Goal: Transaction & Acquisition: Purchase product/service

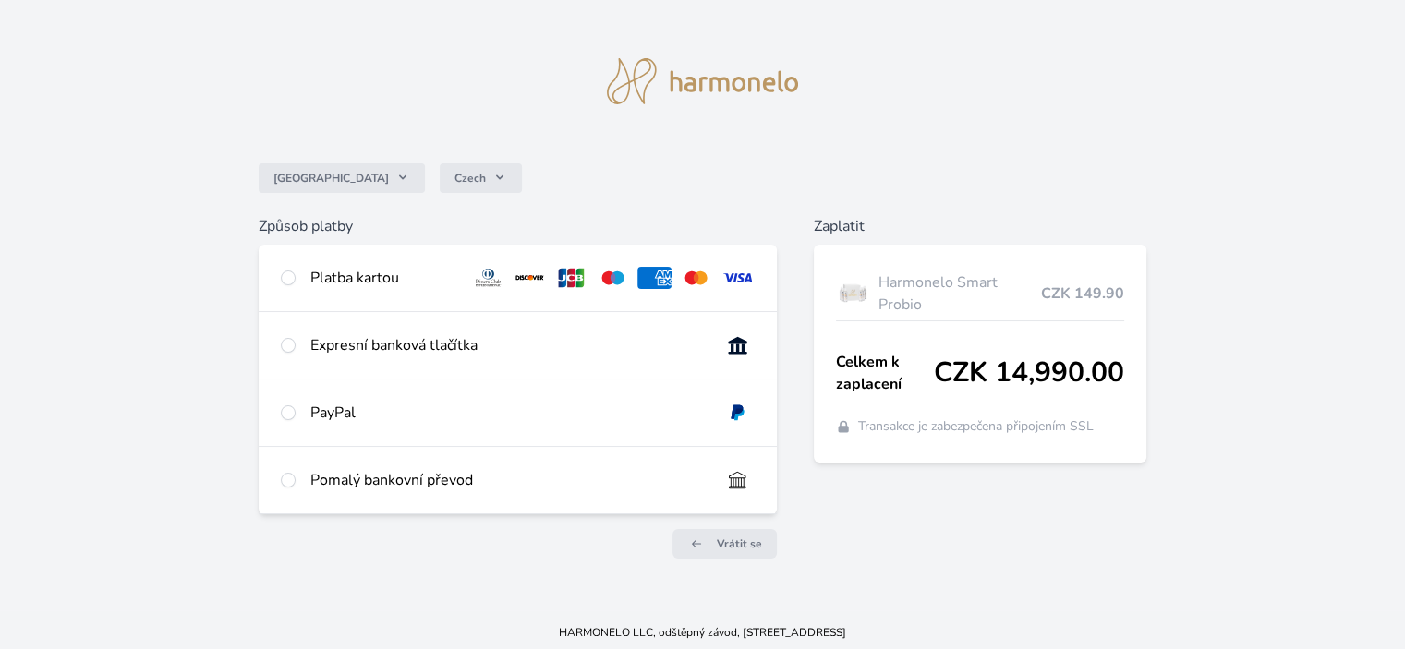
scroll to position [20, 0]
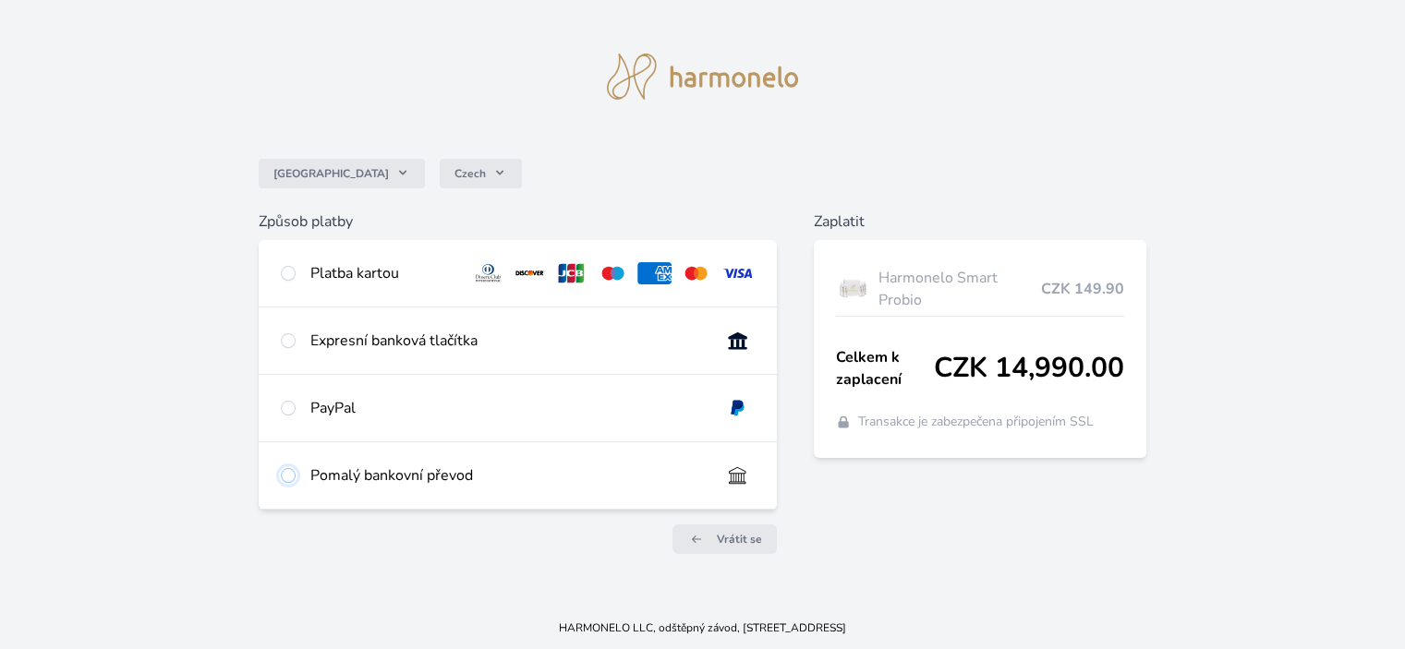
click at [286, 476] on input "radio" at bounding box center [288, 475] width 15 height 15
radio input "true"
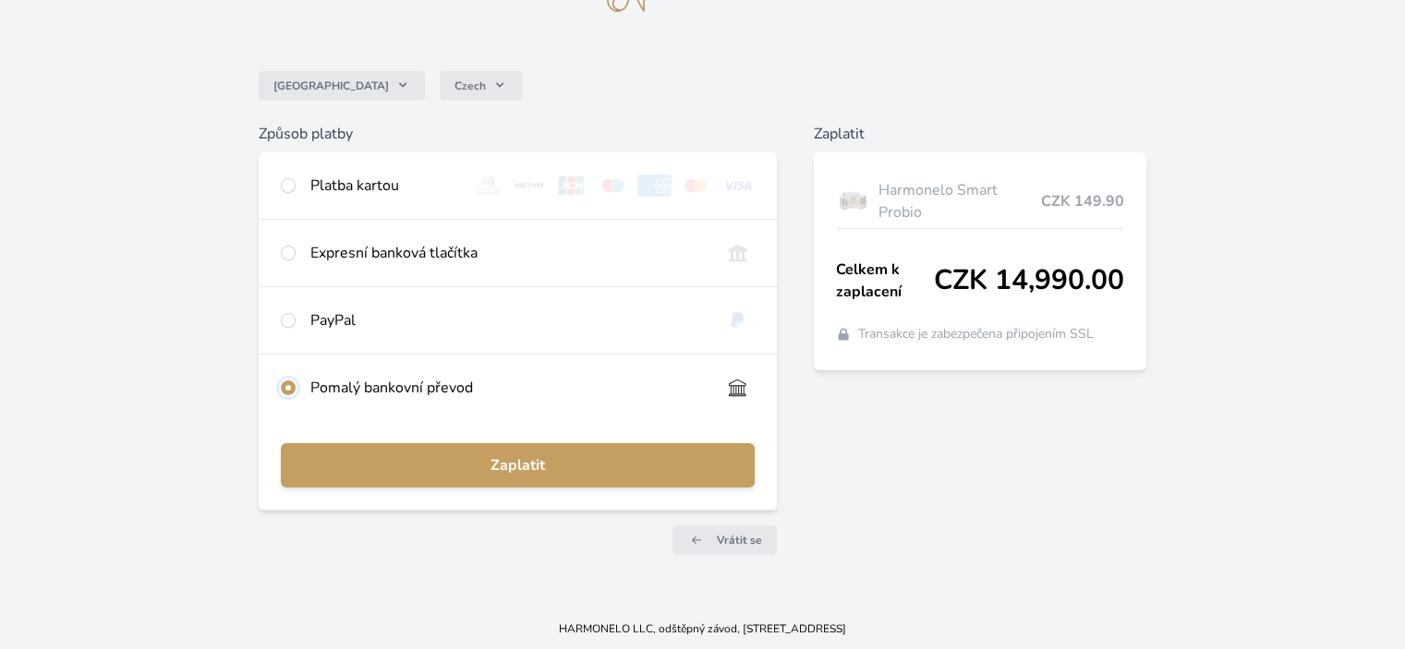
scroll to position [109, 0]
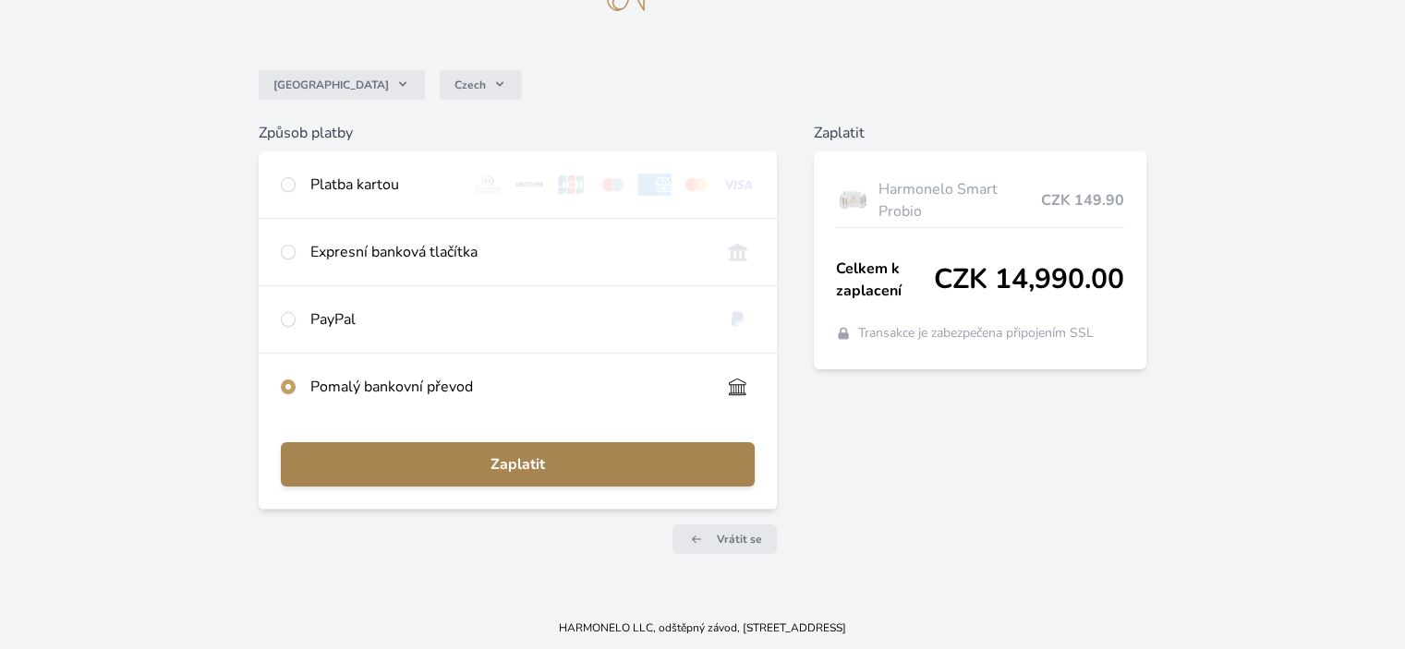
click at [489, 468] on span "Zaplatit" at bounding box center [516, 464] width 443 height 22
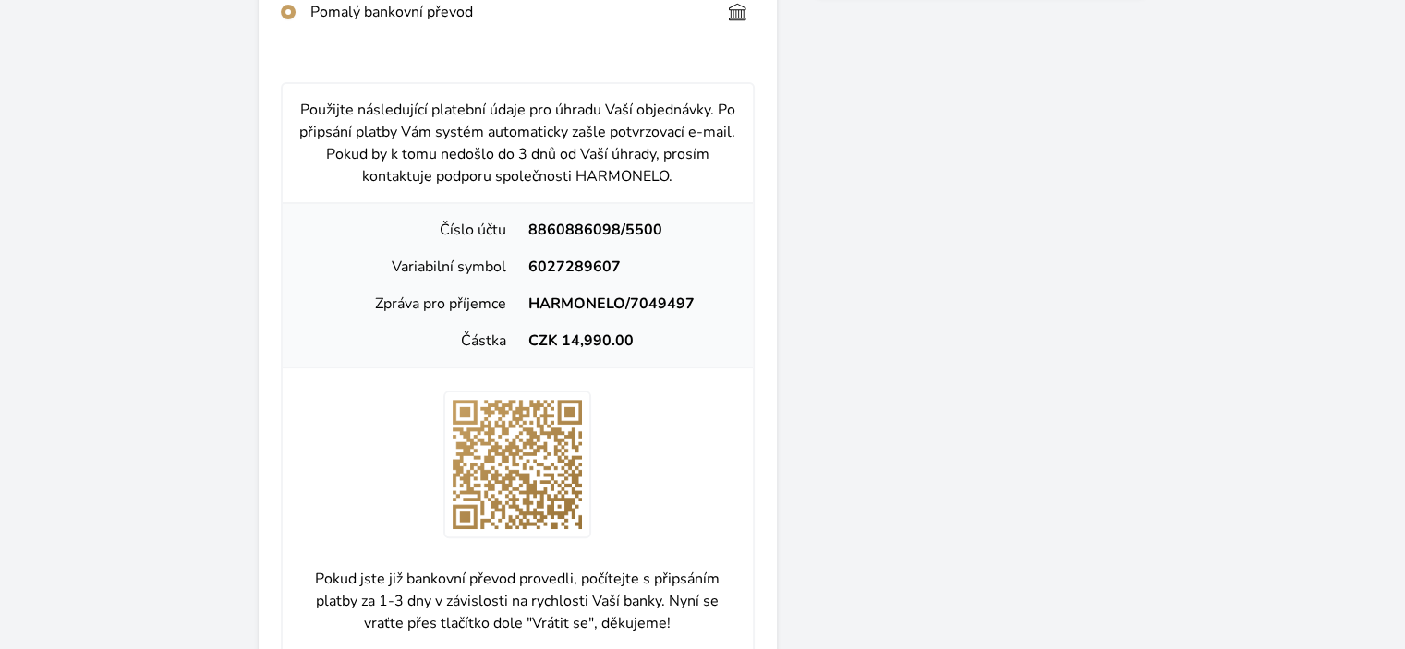
scroll to position [478, 0]
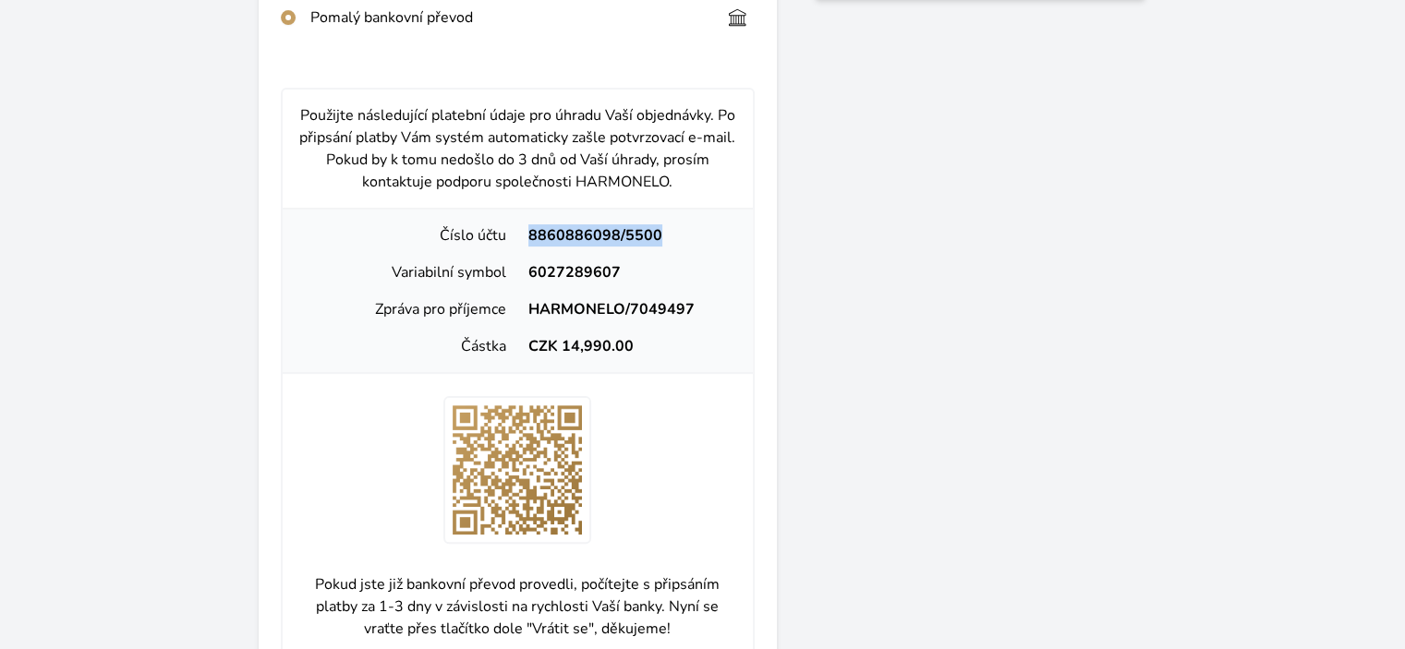
drag, startPoint x: 535, startPoint y: 230, endPoint x: 654, endPoint y: 232, distance: 119.1
click at [654, 232] on div "8860886098/5500" at bounding box center [627, 235] width 220 height 22
copy div "8860886098/5500"
drag, startPoint x: 562, startPoint y: 336, endPoint x: 643, endPoint y: 351, distance: 81.7
click at [635, 343] on div "CZK 14,990.00" at bounding box center [627, 346] width 220 height 22
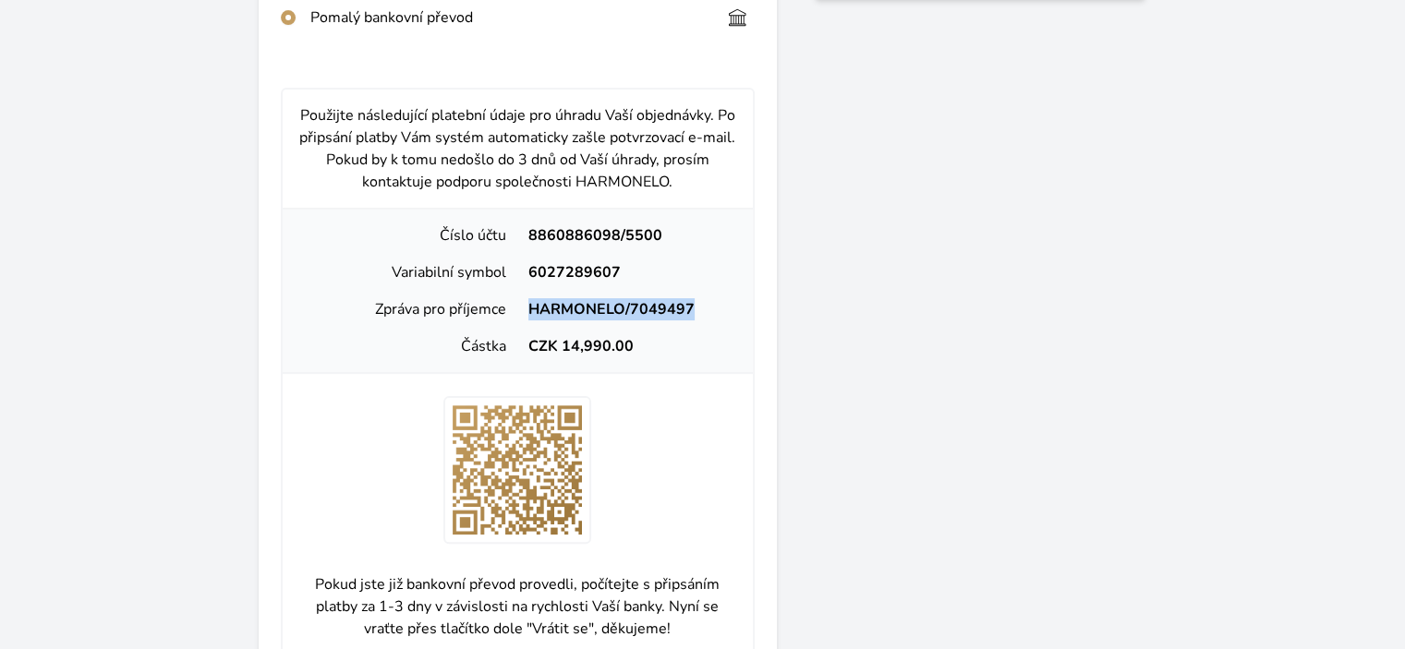
drag, startPoint x: 531, startPoint y: 307, endPoint x: 694, endPoint y: 307, distance: 163.4
click at [694, 307] on div "HARMONELO/7049497" at bounding box center [627, 309] width 220 height 22
copy div "HARMONELO/7049497"
drag, startPoint x: 529, startPoint y: 269, endPoint x: 629, endPoint y: 268, distance: 99.7
click at [629, 268] on div "6027289607" at bounding box center [627, 272] width 220 height 22
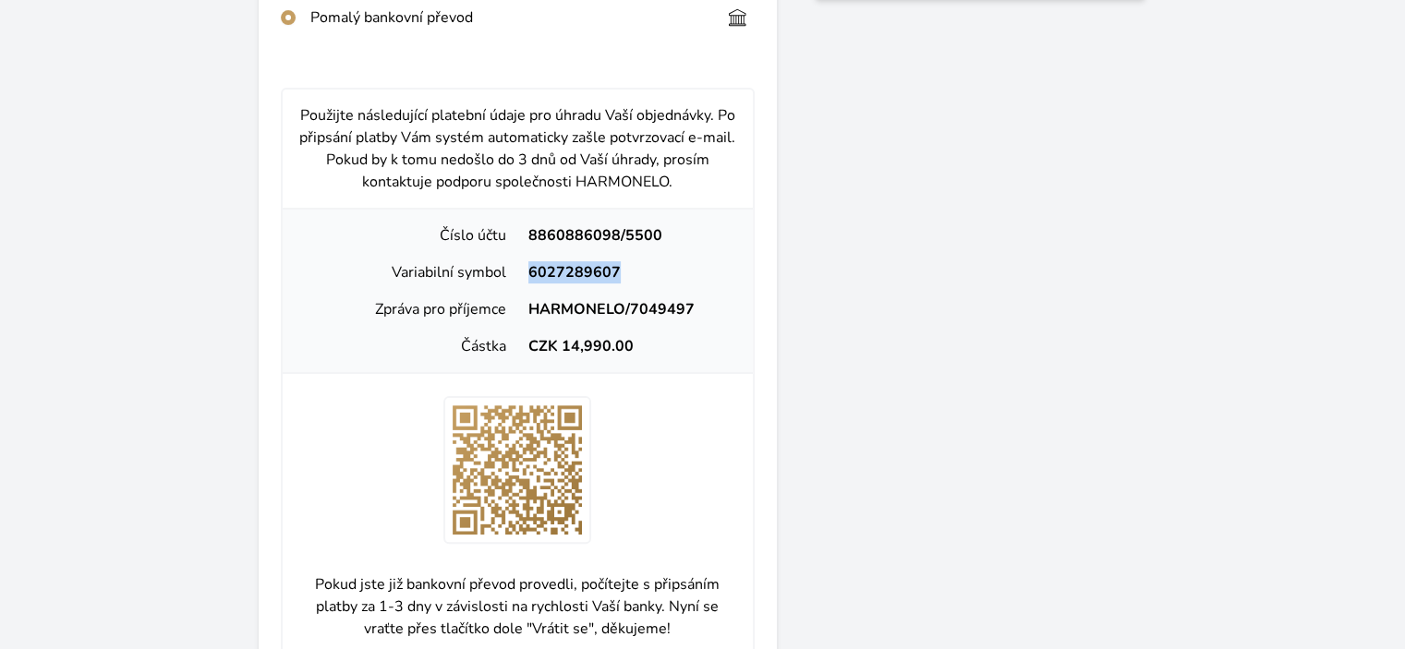
copy div "6027289607"
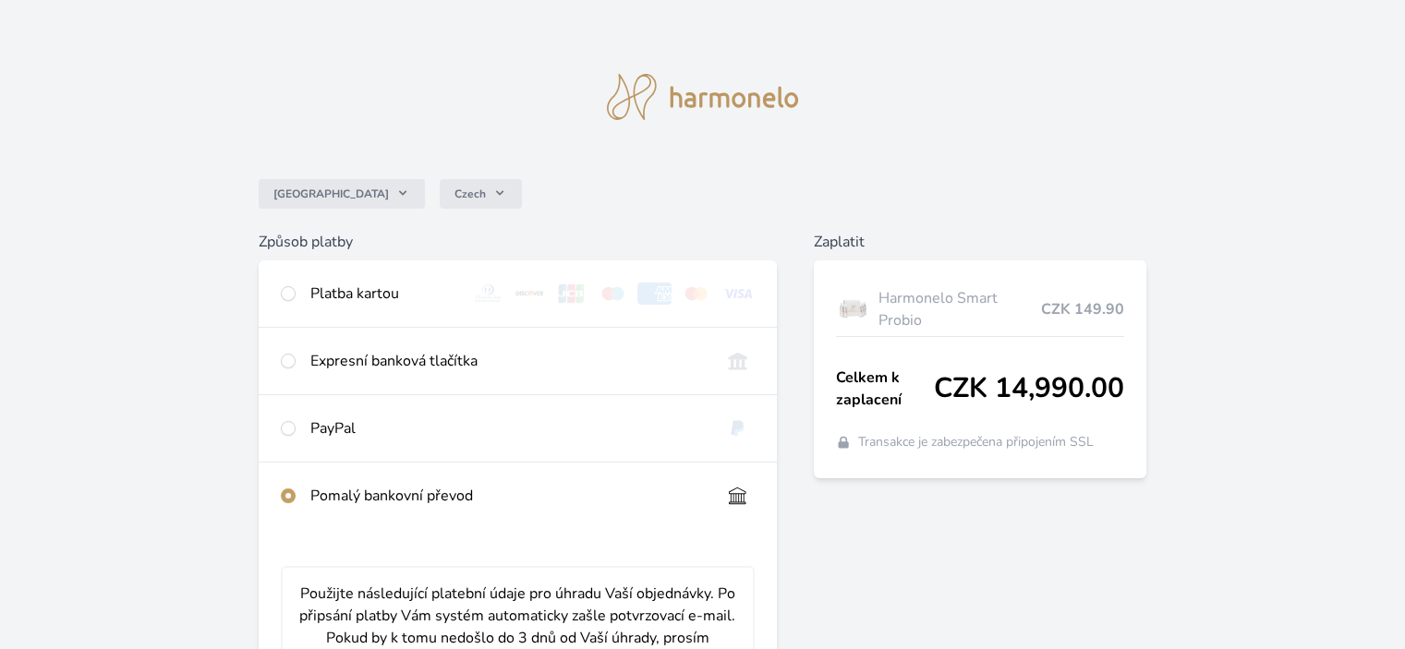
scroll to position [92, 0]
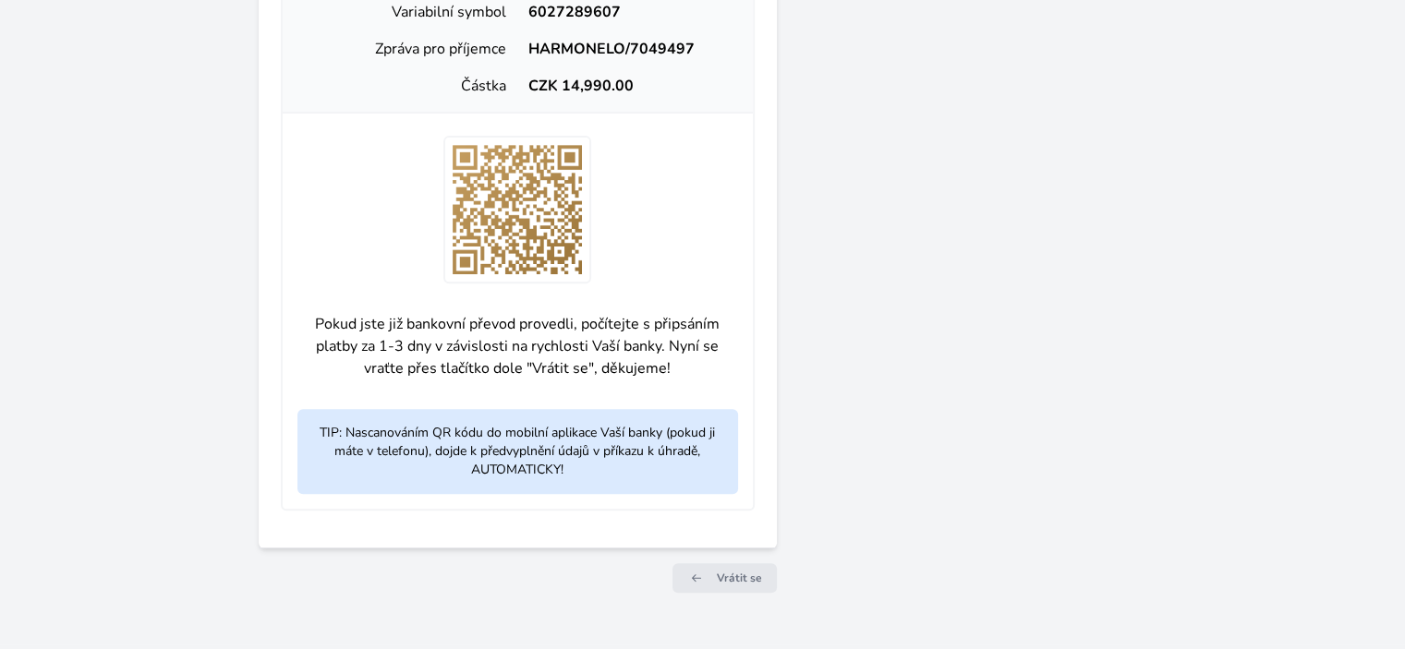
scroll to position [776, 0]
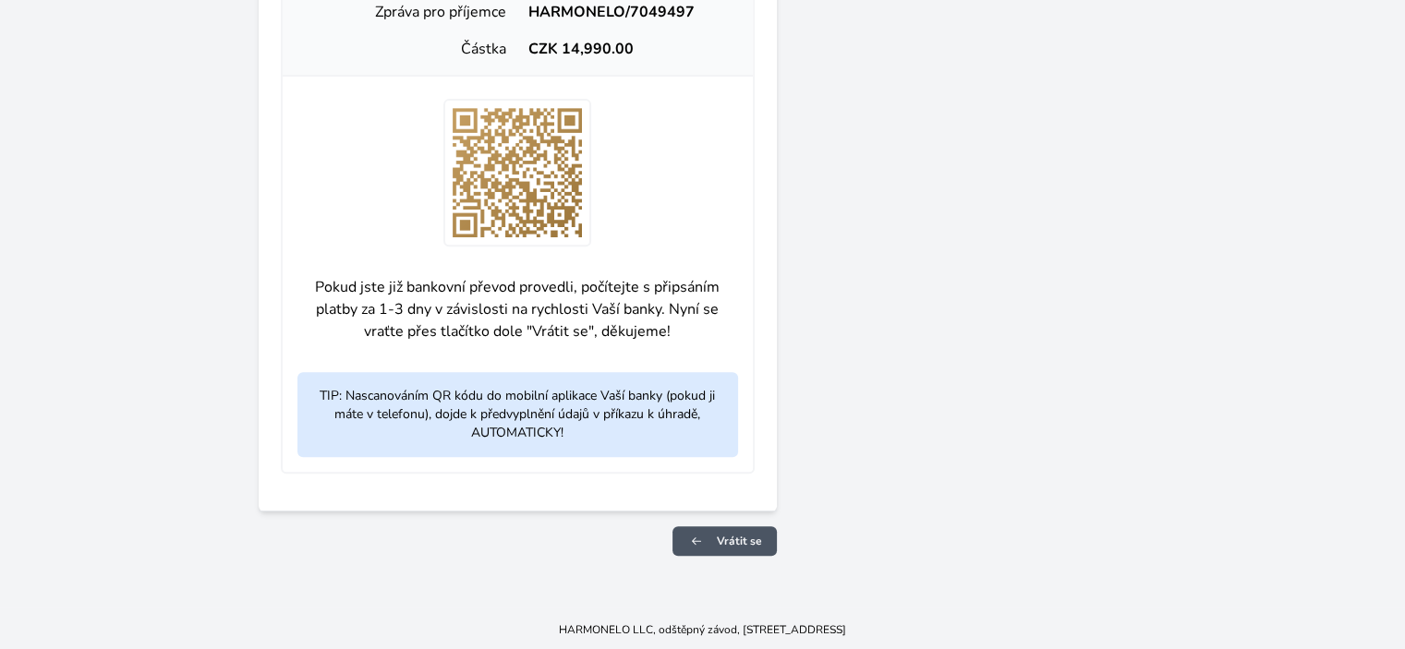
click at [728, 540] on span "Vrátit se" at bounding box center [739, 541] width 45 height 15
